Goal: Navigation & Orientation: Find specific page/section

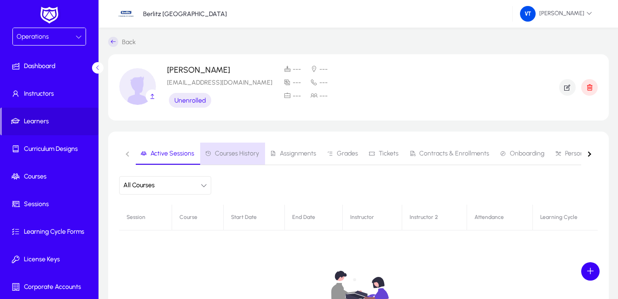
click at [244, 154] on span "Courses History" at bounding box center [237, 153] width 44 height 6
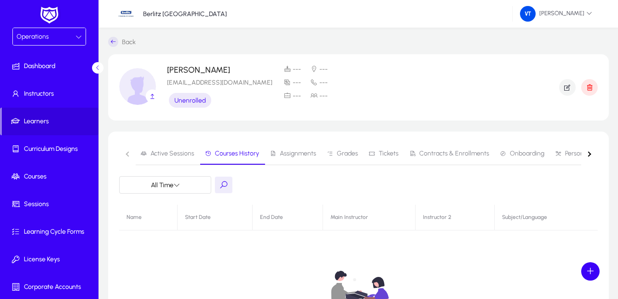
click at [295, 158] on span "Assignments" at bounding box center [293, 154] width 46 height 22
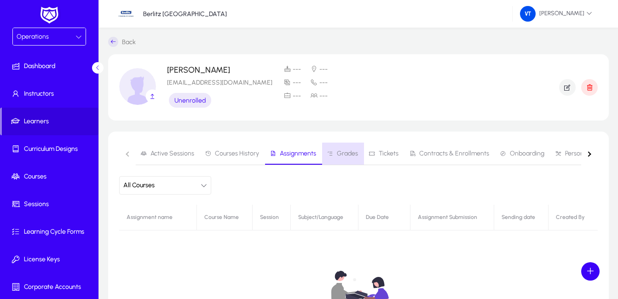
click at [345, 161] on span "Grades" at bounding box center [342, 154] width 31 height 22
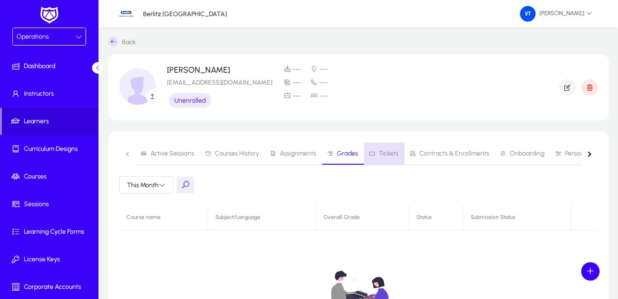
click at [384, 157] on span "Tickets" at bounding box center [389, 153] width 20 height 6
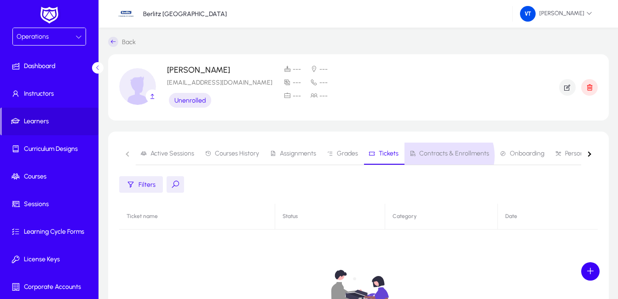
click at [440, 156] on span "Contracts & Enrollments" at bounding box center [454, 153] width 70 height 6
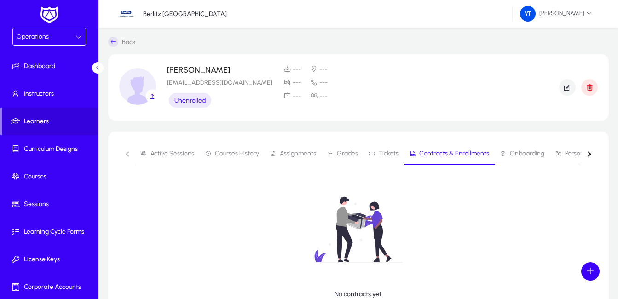
click at [519, 155] on span "Onboarding" at bounding box center [527, 153] width 34 height 6
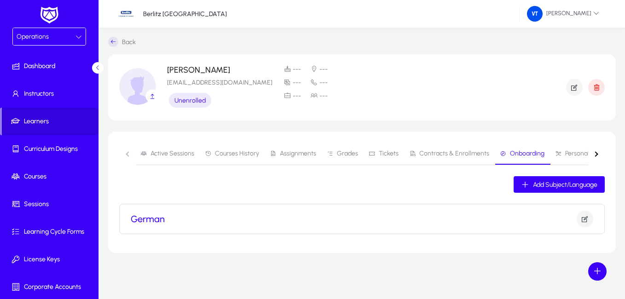
click at [574, 152] on span "Personal Development" at bounding box center [597, 153] width 64 height 6
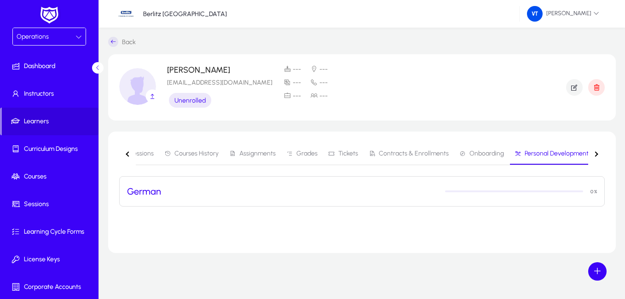
click at [142, 152] on span "Active Sessions" at bounding box center [132, 153] width 44 height 6
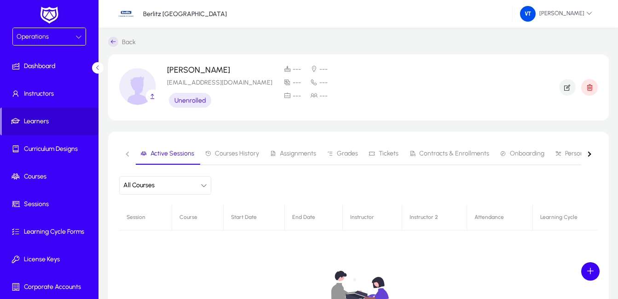
click at [47, 120] on span "Learners" at bounding box center [50, 121] width 97 height 9
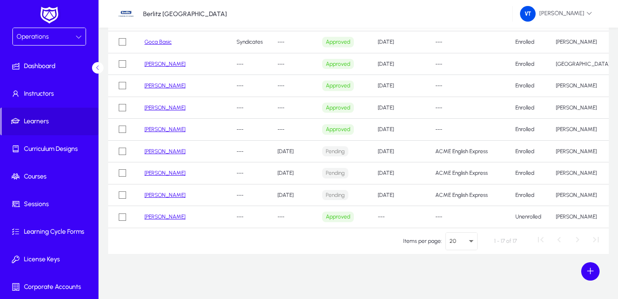
scroll to position [95, 0]
